Goal: Task Accomplishment & Management: Manage account settings

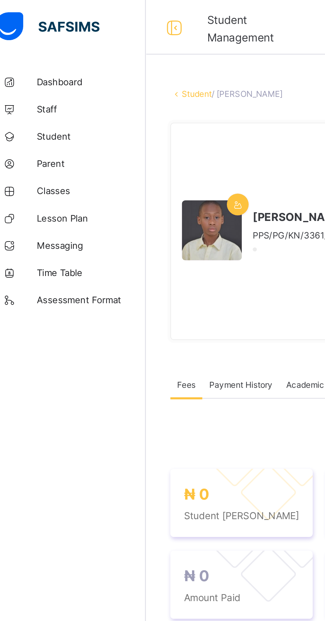
click at [48, 67] on span "Student" at bounding box center [53, 66] width 53 height 5
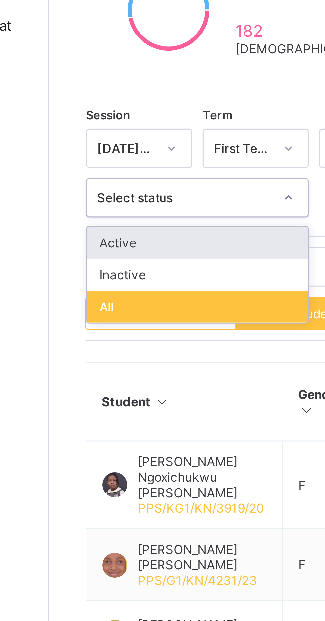
click at [104, 235] on div "All" at bounding box center [127, 236] width 71 height 10
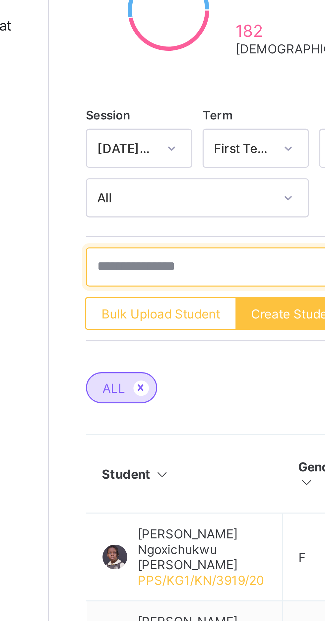
click at [124, 223] on input "text" at bounding box center [141, 223] width 99 height 13
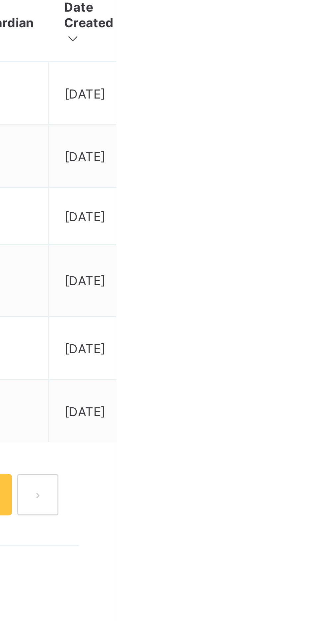
type input "******"
click at [0, 0] on div "Assign Class" at bounding box center [0, 0] width 0 height 0
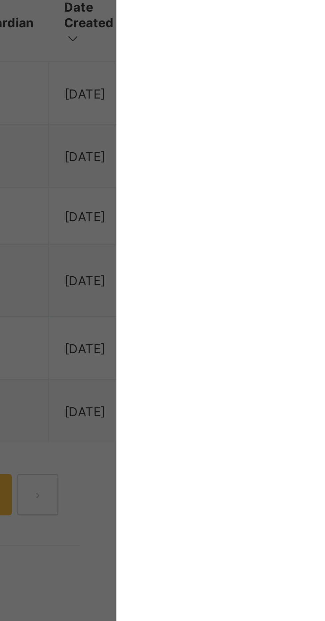
click at [325, 393] on div "× Assign Class [PERSON_NAME] Select a class to assign student to Select class S…" at bounding box center [162, 310] width 325 height 621
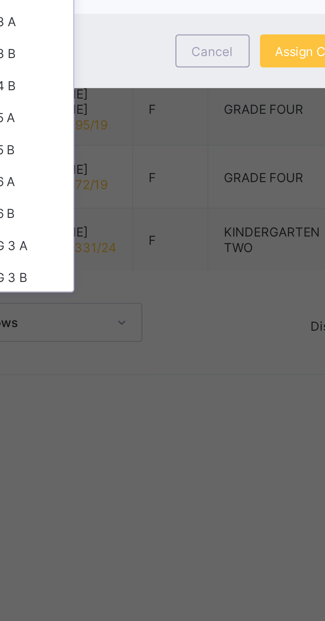
scroll to position [84, 0]
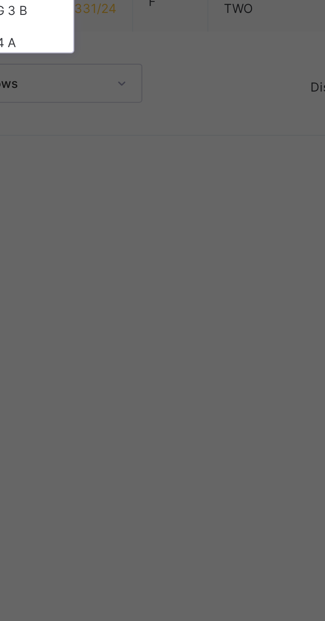
click at [136, 433] on div "G 4 A" at bounding box center [119, 428] width 32 height 10
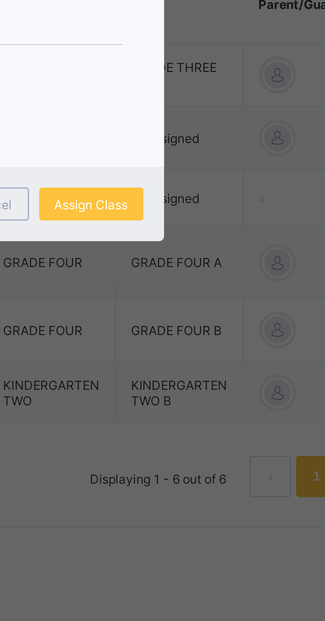
click at [224, 357] on span "Assign Class" at bounding box center [213, 354] width 24 height 5
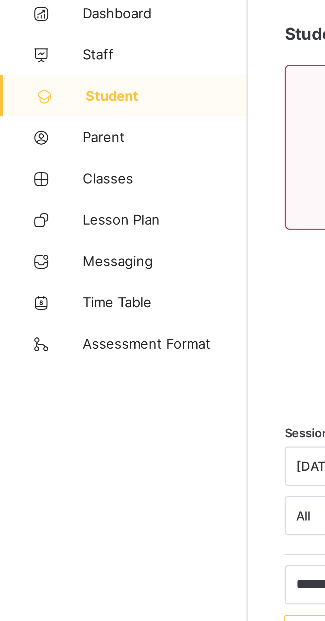
click at [42, 93] on span "Classes" at bounding box center [53, 92] width 53 height 5
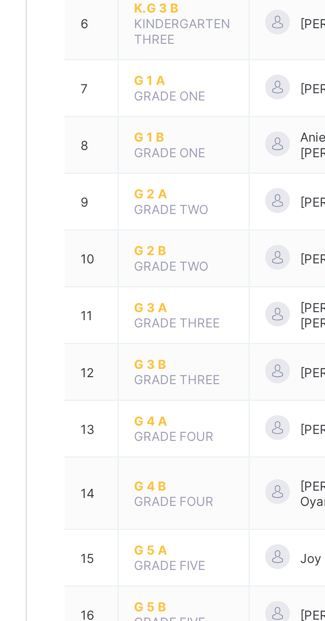
click at [118, 351] on span "G 4 A" at bounding box center [130, 353] width 32 height 5
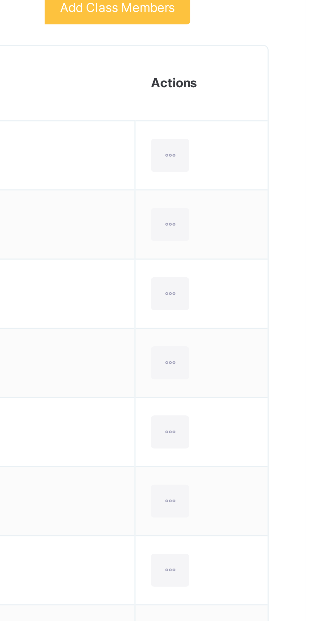
click at [280, 258] on icon at bounding box center [282, 259] width 6 height 6
click at [0, 0] on div "Remove from Class" at bounding box center [0, 0] width 0 height 0
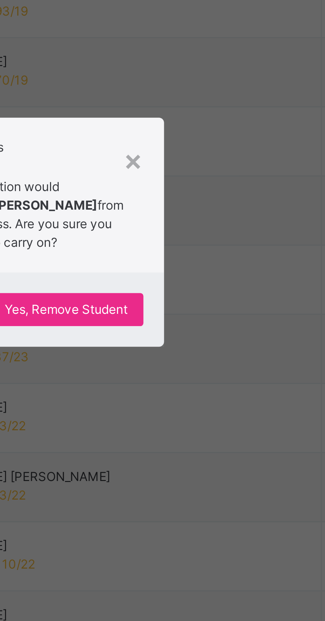
click at [208, 338] on span "Yes, Remove Student" at bounding box center [187, 335] width 39 height 6
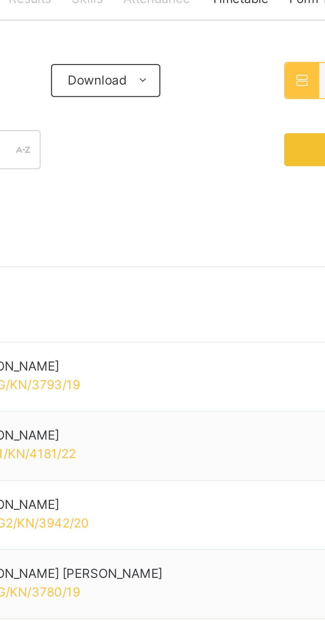
scroll to position [128, 0]
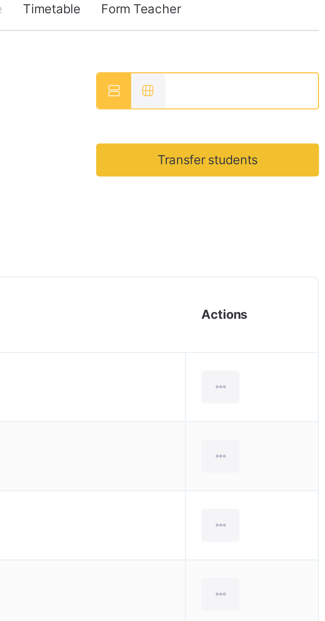
click at [281, 51] on span "Transfer students" at bounding box center [277, 51] width 32 height 6
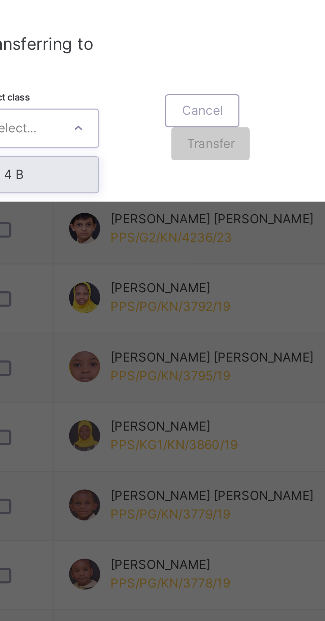
scroll to position [128, 0]
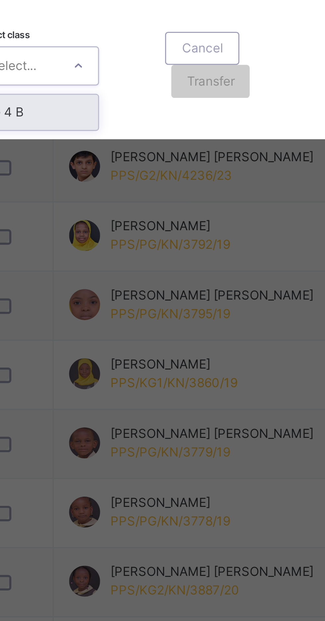
click at [133, 402] on div "G 4 B" at bounding box center [114, 395] width 38 height 11
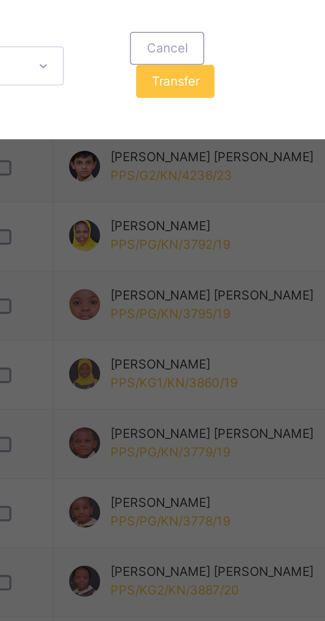
scroll to position [0, 26]
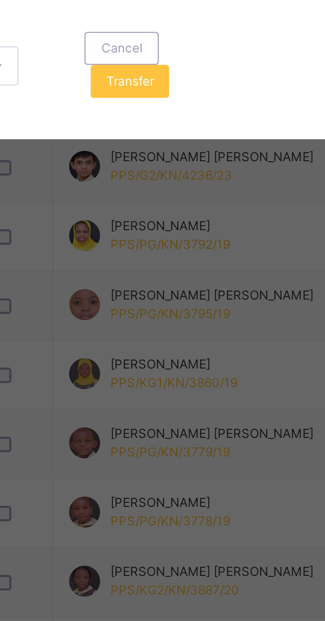
click at [151, 389] on span "Transfer" at bounding box center [143, 386] width 15 height 6
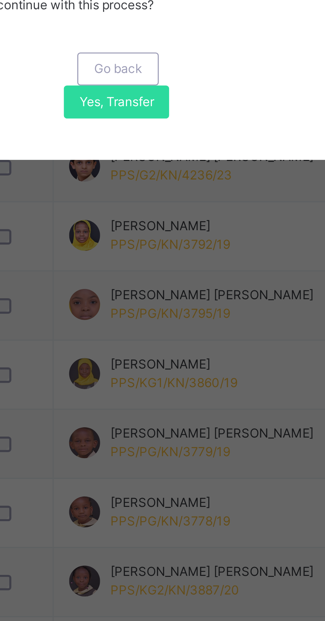
click at [151, 396] on span "Yes, Transfer" at bounding box center [139, 393] width 24 height 6
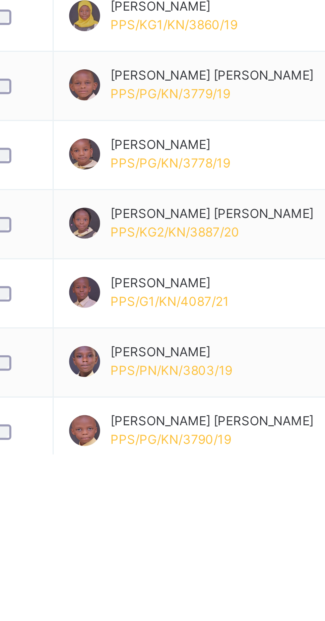
scroll to position [112, 0]
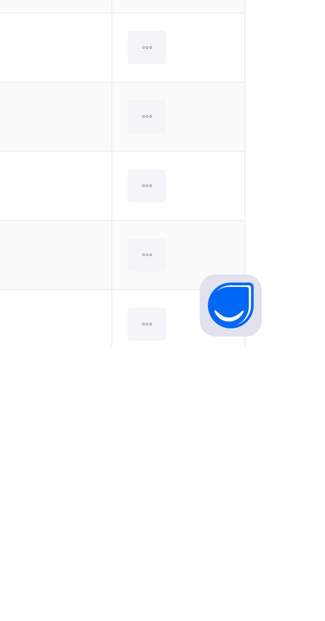
click at [0, 0] on li "Remove from Class" at bounding box center [0, 0] width 0 height 0
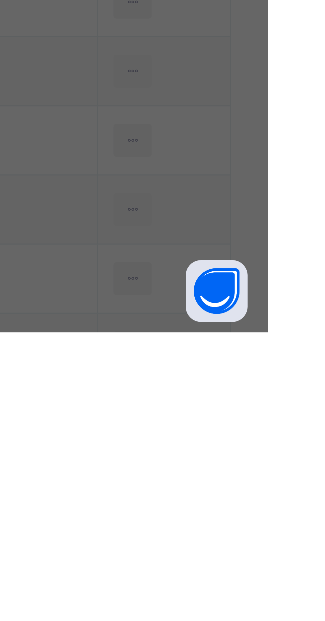
scroll to position [166, 0]
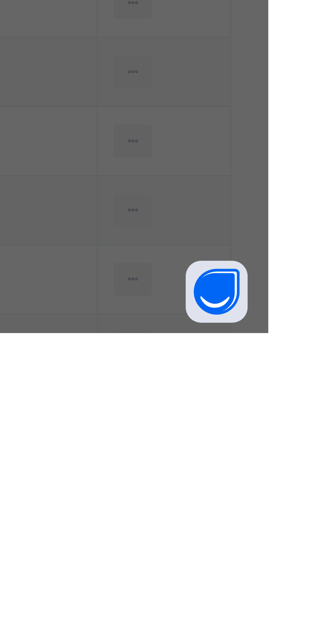
click at [277, 609] on div "× Remove Student From Class This action would delete [PERSON_NAME] Chiadikaobi …" at bounding box center [162, 310] width 325 height 621
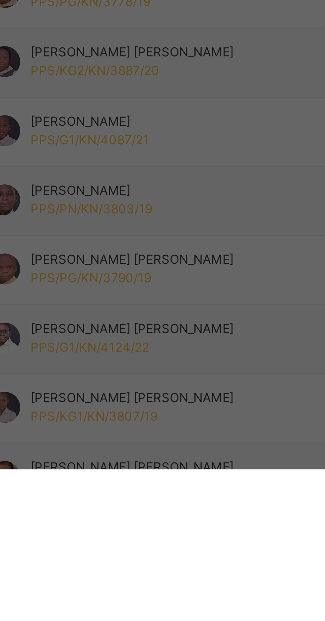
scroll to position [169, 0]
click at [206, 583] on div "× Remove Student From Class This action would delete [PERSON_NAME] Chiadikaobi …" at bounding box center [162, 310] width 325 height 621
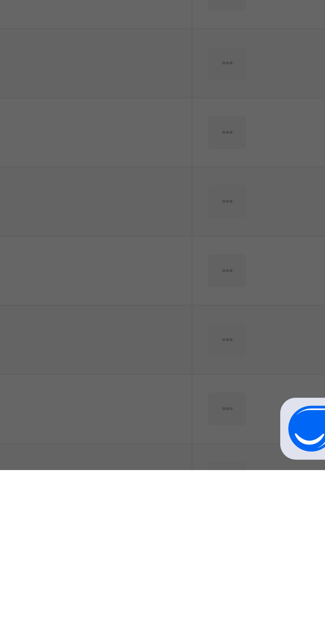
click at [281, 580] on div "× Remove Student From Class This action would delete [PERSON_NAME] Chiadikaobi …" at bounding box center [162, 310] width 325 height 621
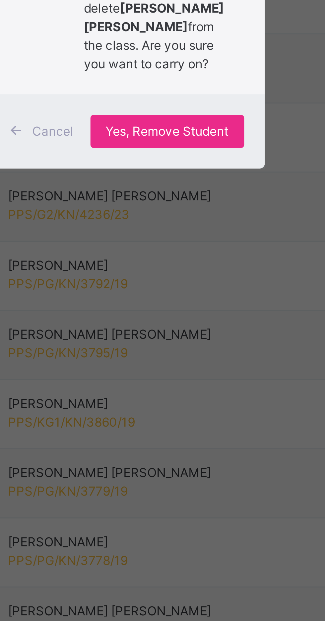
scroll to position [163, 0]
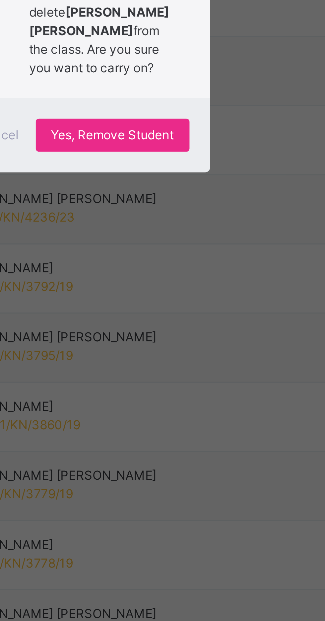
click at [208, 341] on span "Yes, Remove Student" at bounding box center [187, 338] width 39 height 6
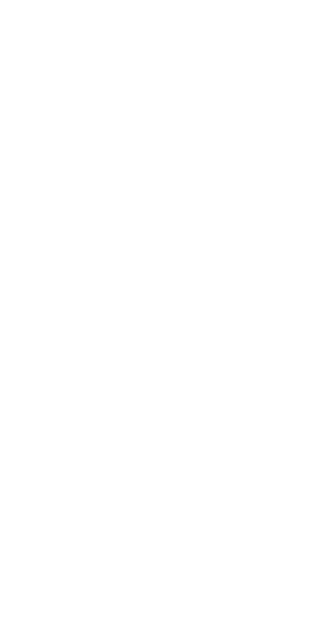
scroll to position [0, 0]
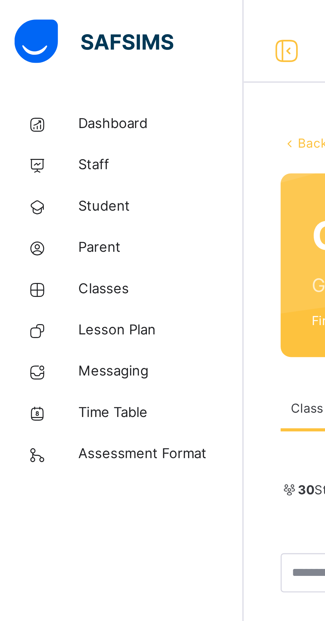
click at [43, 67] on span "Student" at bounding box center [53, 66] width 53 height 7
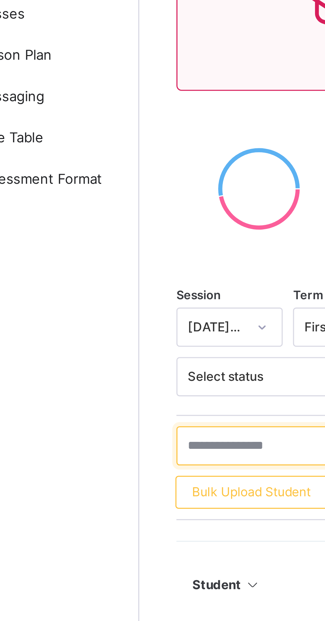
click at [116, 230] on input "text" at bounding box center [141, 231] width 99 height 13
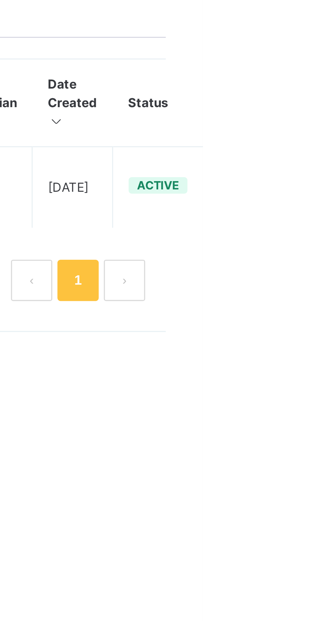
click at [0, 0] on div "Assign Class" at bounding box center [0, 0] width 0 height 0
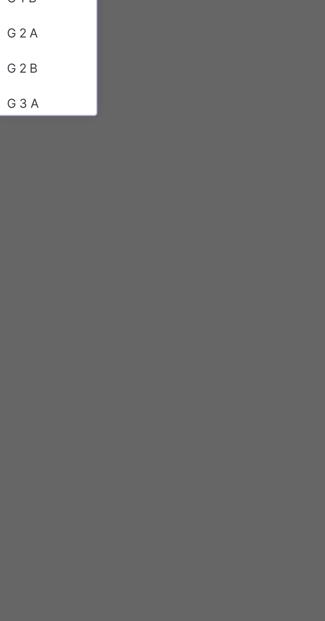
click at [136, 435] on div "G 3 A" at bounding box center [119, 429] width 32 height 11
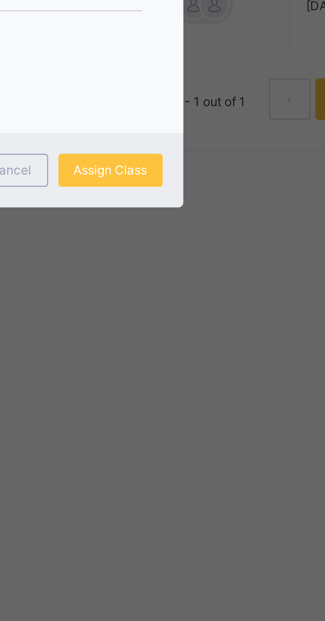
click at [224, 359] on span "Assign Class" at bounding box center [213, 356] width 24 height 6
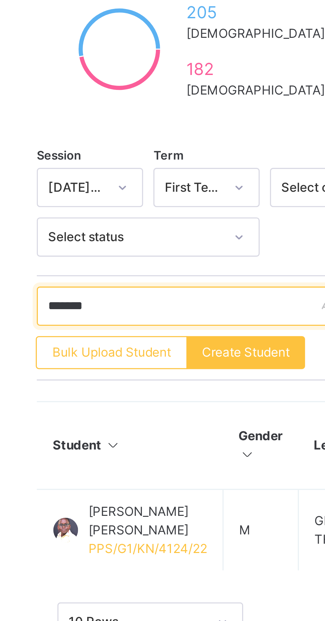
click at [128, 234] on input "******" at bounding box center [141, 231] width 99 height 13
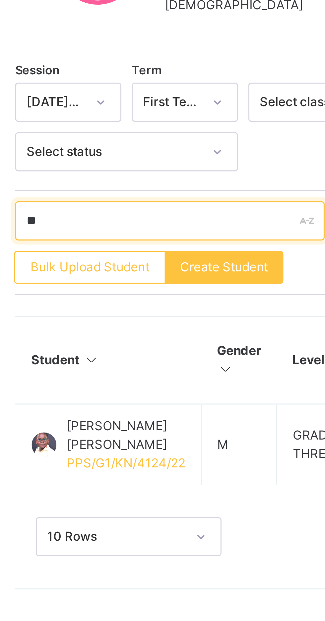
type input "*"
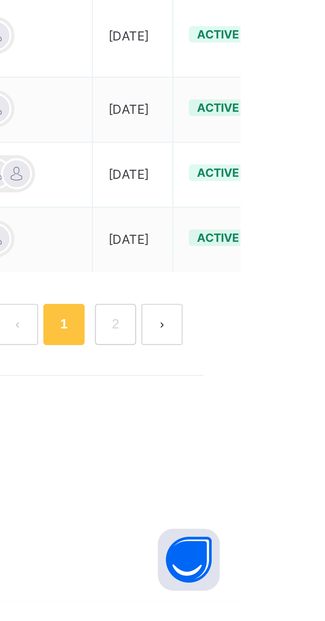
type input "**********"
click at [0, 0] on div "Assign Class" at bounding box center [0, 0] width 0 height 0
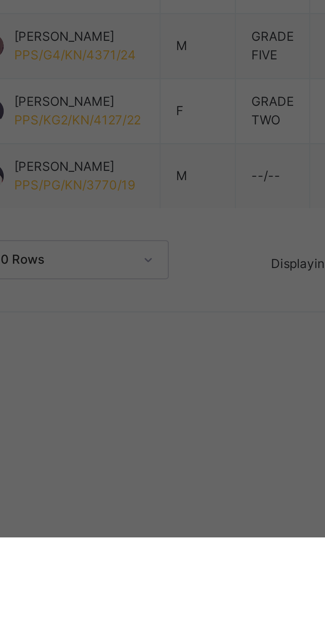
click at [136, 435] on div "G 3 A" at bounding box center [119, 429] width 32 height 11
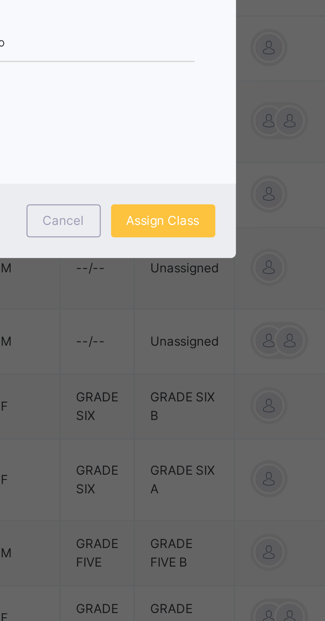
click at [224, 359] on span "Assign Class" at bounding box center [213, 356] width 24 height 6
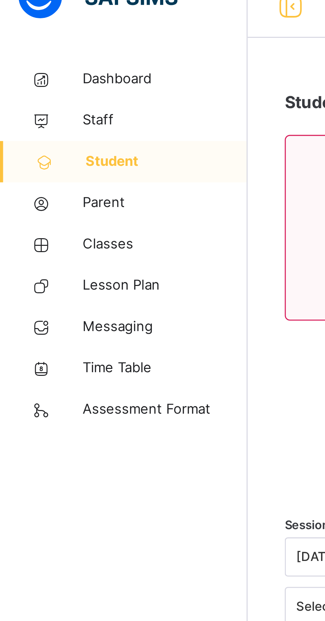
click at [43, 93] on span "Classes" at bounding box center [53, 93] width 53 height 7
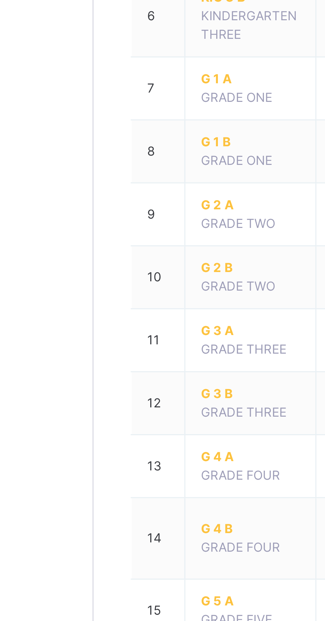
click at [121, 388] on span "G 4 A" at bounding box center [130, 386] width 32 height 6
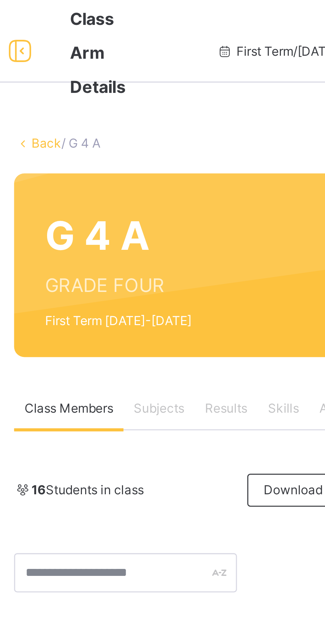
click at [99, 47] on link "Back" at bounding box center [102, 45] width 10 height 5
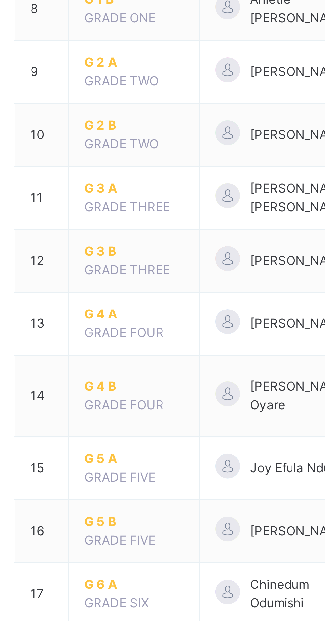
click at [122, 406] on span "G 4 B" at bounding box center [130, 409] width 32 height 6
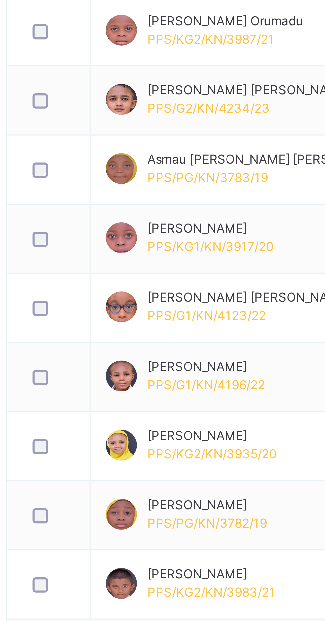
click at [107, 521] on div at bounding box center [105, 519] width 13 height 5
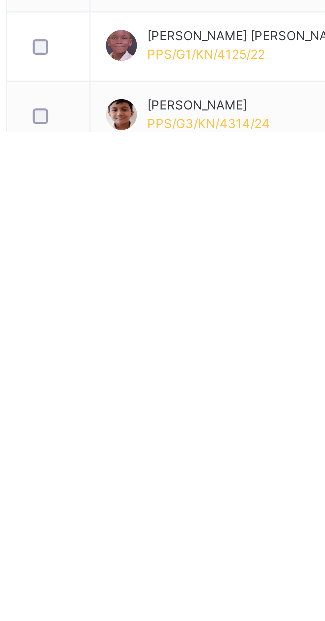
scroll to position [282, 0]
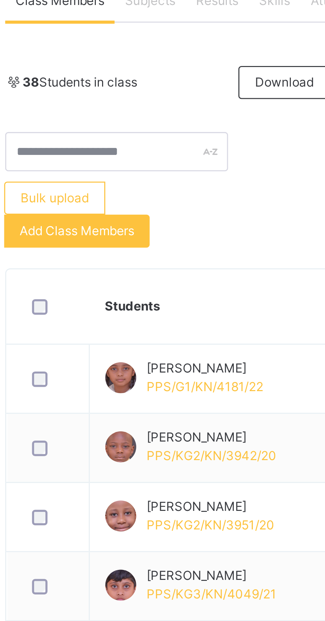
scroll to position [131, 0]
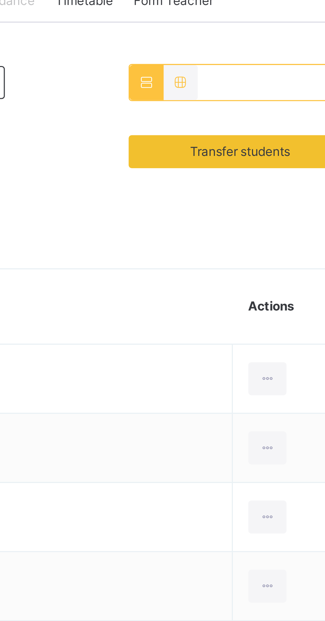
click at [290, 51] on span "Transfer students" at bounding box center [277, 49] width 32 height 6
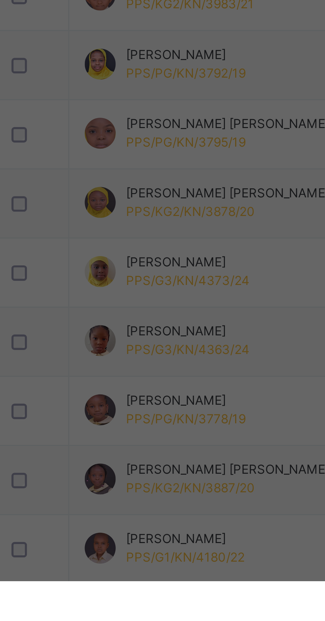
scroll to position [0, 13]
click at [120, 402] on div "G 4 A" at bounding box center [101, 395] width 38 height 11
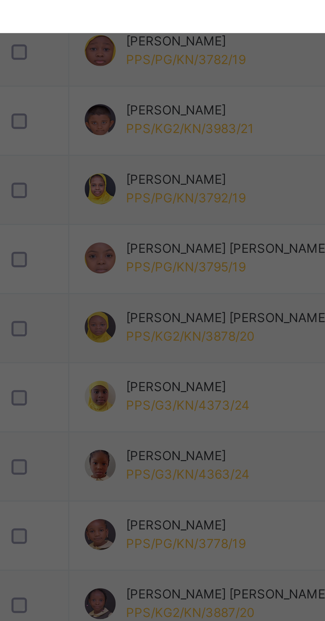
click at [164, 389] on span "Transfer" at bounding box center [156, 386] width 15 height 6
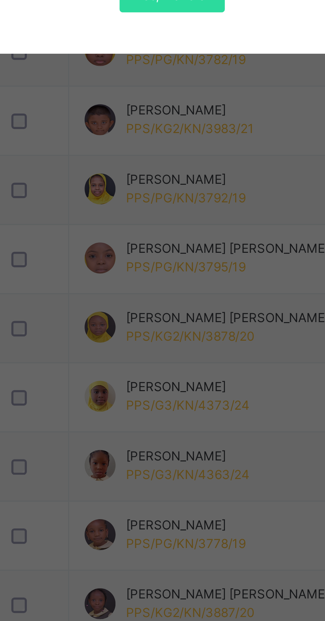
click at [169, 398] on div "Yes, Transfer" at bounding box center [152, 392] width 34 height 11
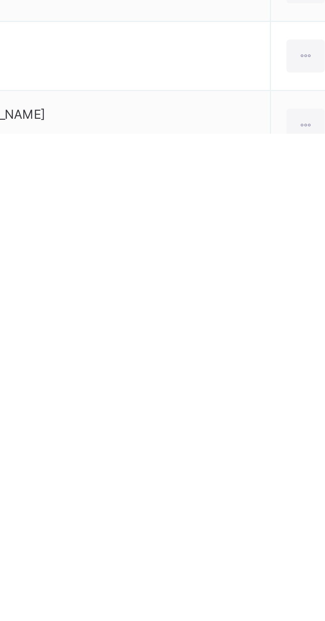
scroll to position [307, 0]
click at [0, 0] on div "Remove from Class" at bounding box center [0, 0] width 0 height 0
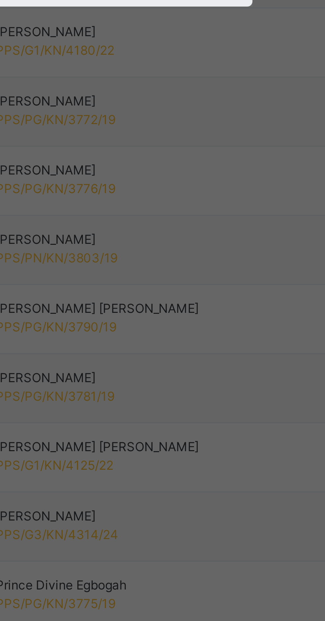
scroll to position [367, 0]
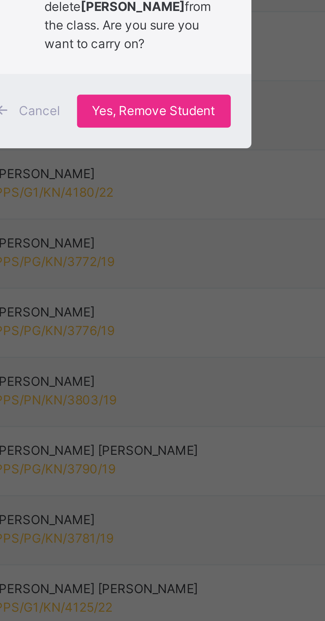
click at [208, 338] on span "Yes, Remove Student" at bounding box center [187, 335] width 39 height 6
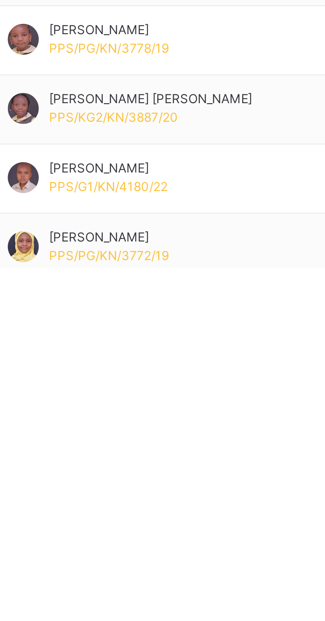
scroll to position [0, 0]
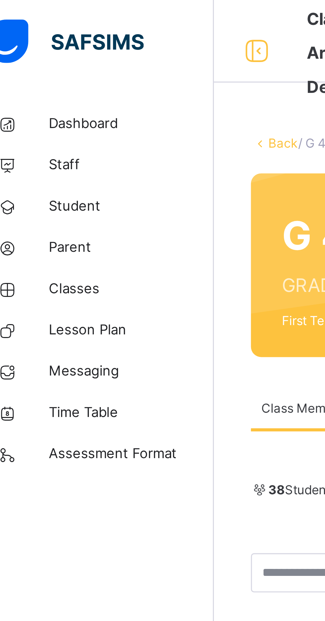
click at [33, 66] on span "Student" at bounding box center [53, 66] width 53 height 7
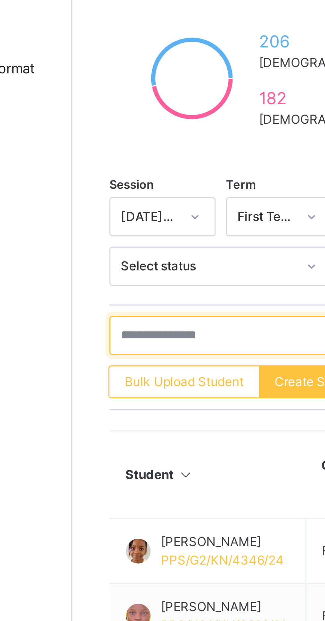
click at [108, 232] on input "text" at bounding box center [141, 231] width 99 height 13
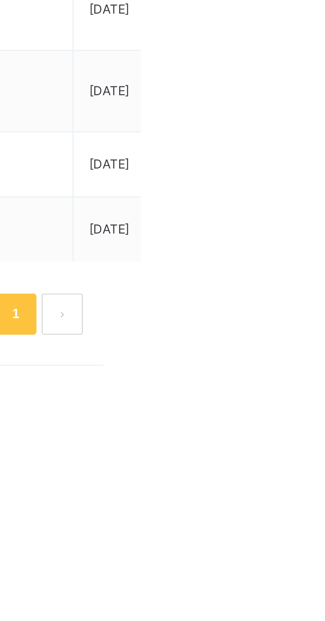
type input "*****"
click at [0, 0] on ul "View Profile Edit Student Link Parent/Guardian Delete Student" at bounding box center [0, 0] width 0 height 0
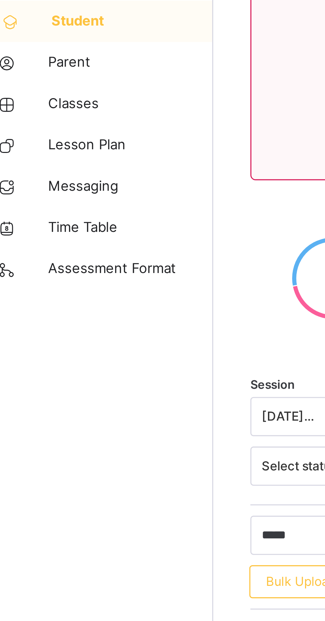
click at [32, 93] on span "Classes" at bounding box center [53, 93] width 53 height 7
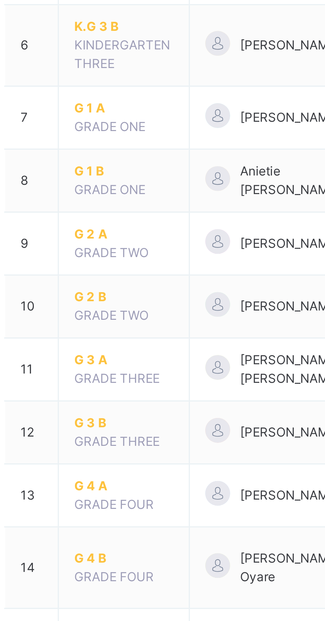
click at [121, 386] on span "G 4 A" at bounding box center [130, 386] width 32 height 6
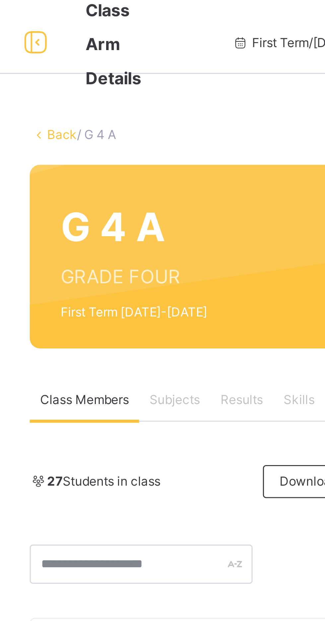
click at [101, 45] on link "Back" at bounding box center [102, 45] width 10 height 5
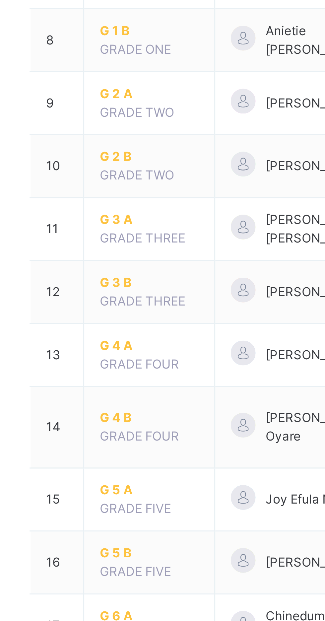
click at [121, 407] on span "G 4 B" at bounding box center [130, 409] width 32 height 6
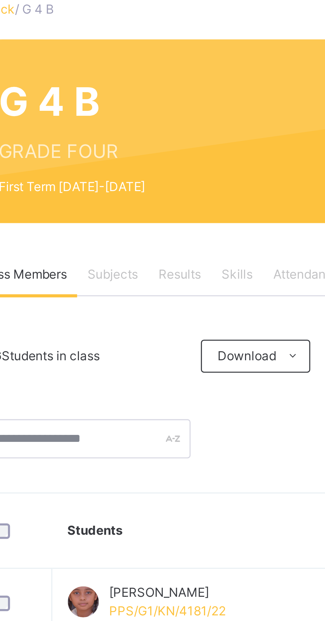
scroll to position [41, 0]
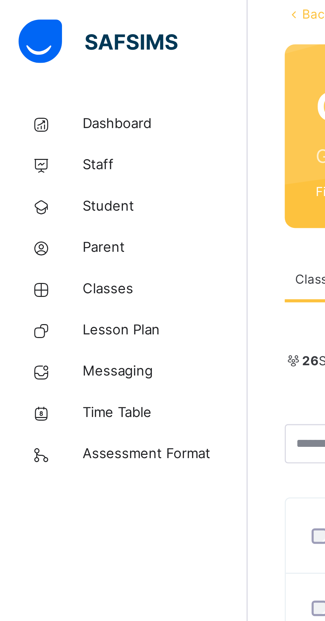
click at [29, 93] on span "Classes" at bounding box center [53, 93] width 53 height 7
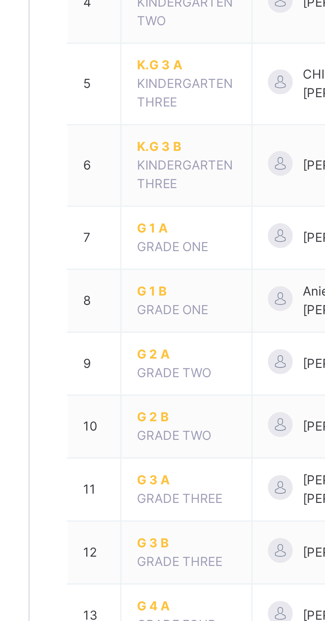
click at [120, 347] on span "G 3 A" at bounding box center [130, 346] width 32 height 6
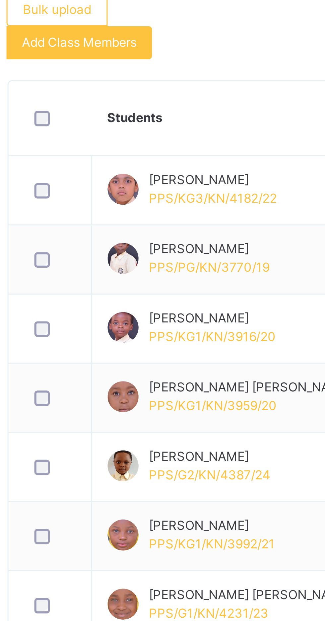
scroll to position [16, 0]
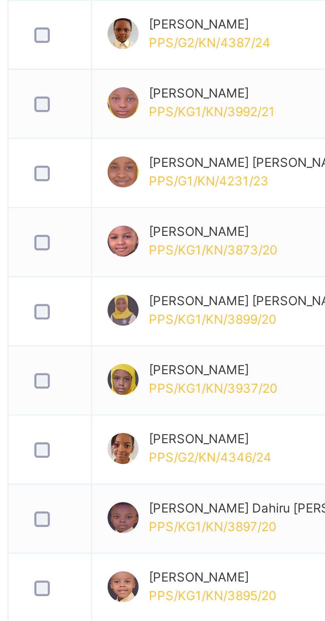
click at [105, 461] on div at bounding box center [105, 459] width 13 height 5
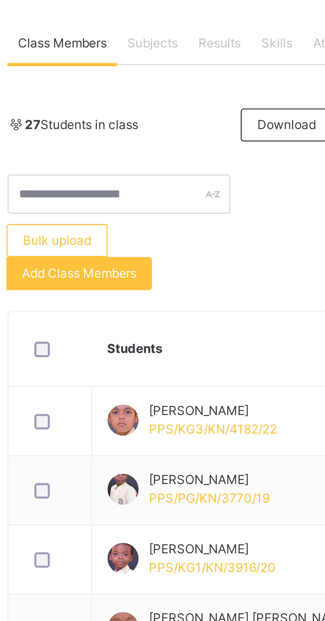
scroll to position [116, 0]
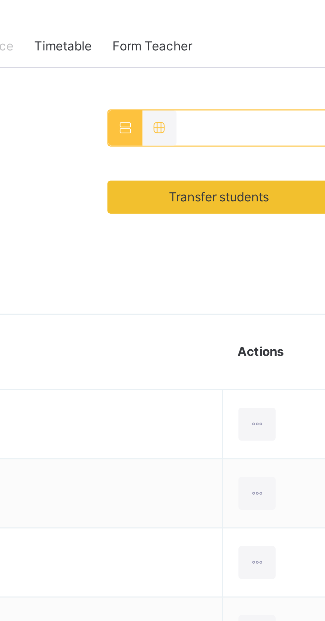
click at [289, 65] on span "Transfer students" at bounding box center [277, 63] width 32 height 6
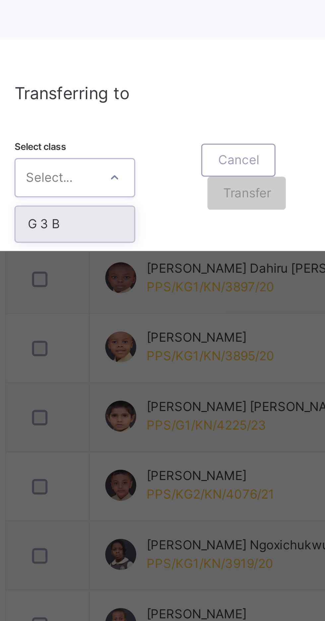
scroll to position [84, 0]
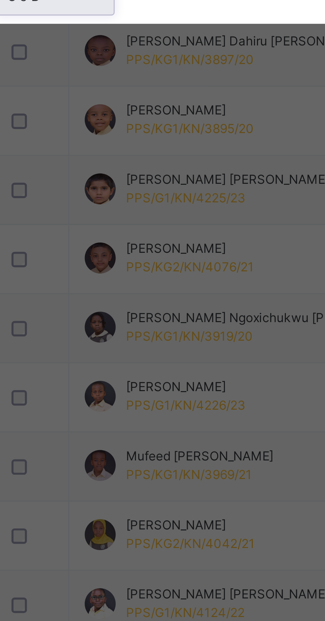
click at [133, 402] on div "G 3 B" at bounding box center [114, 395] width 38 height 11
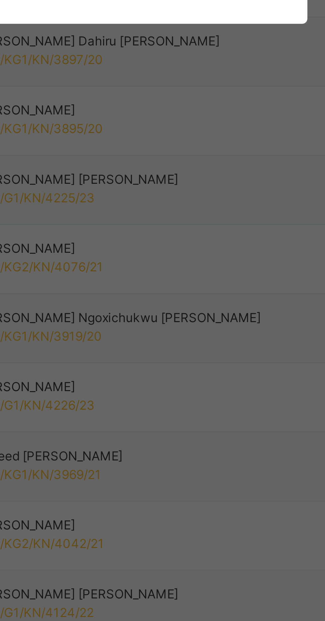
click at [177, 389] on span "Transfer" at bounding box center [168, 386] width 15 height 6
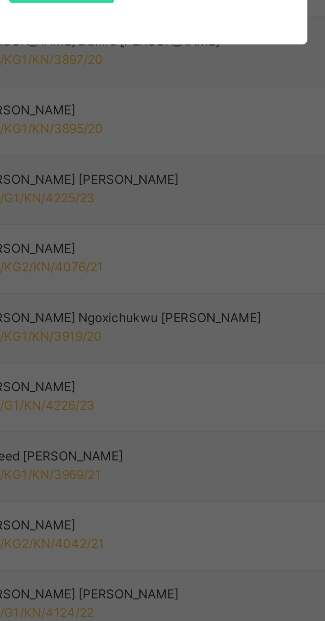
click at [177, 396] on span "Yes, Transfer" at bounding box center [165, 393] width 24 height 6
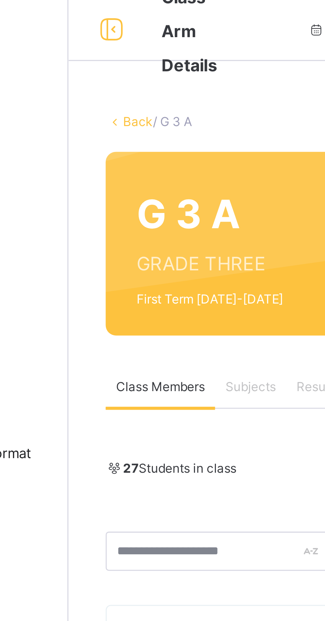
scroll to position [0, 0]
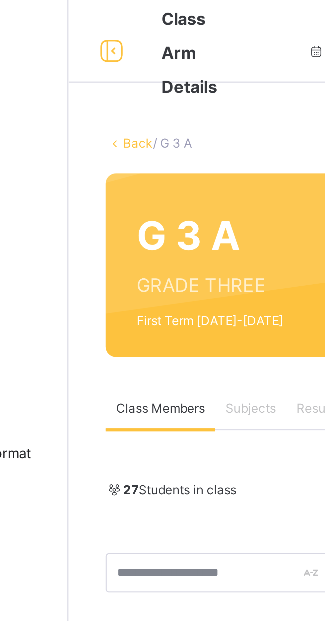
click at [102, 46] on link "Back" at bounding box center [102, 45] width 10 height 5
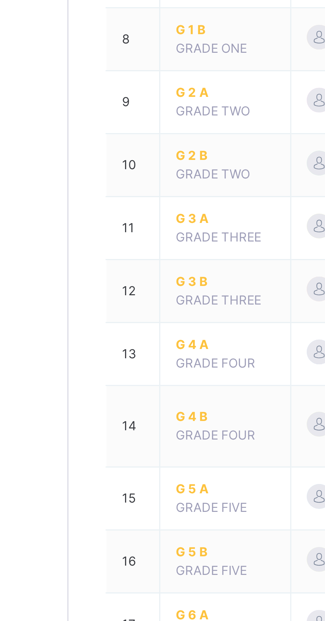
click at [124, 365] on span "G 3 B" at bounding box center [130, 366] width 32 height 6
